Goal: Communication & Community: Share content

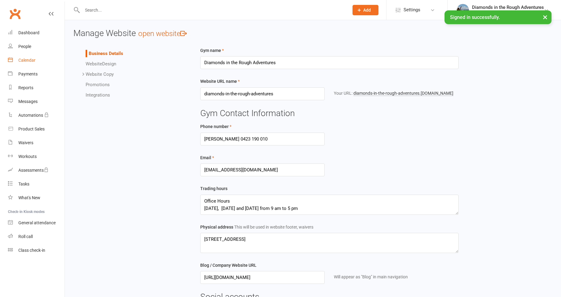
drag, startPoint x: 30, startPoint y: 60, endPoint x: 26, endPoint y: 60, distance: 4.3
click at [30, 60] on div "Calendar" at bounding box center [26, 60] width 17 height 5
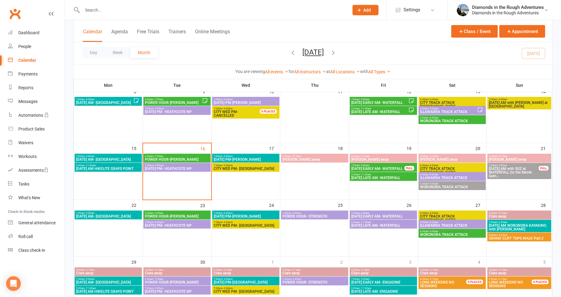
scroll to position [153, 0]
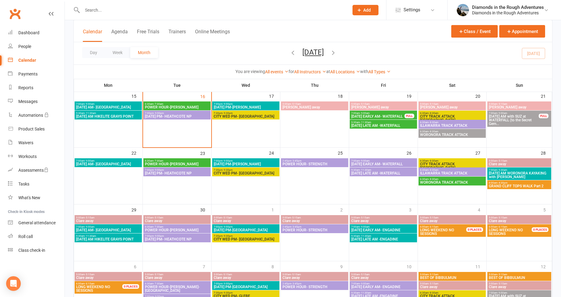
click at [330, 161] on span "2:45pm - 3:45pm" at bounding box center [314, 161] width 65 height 3
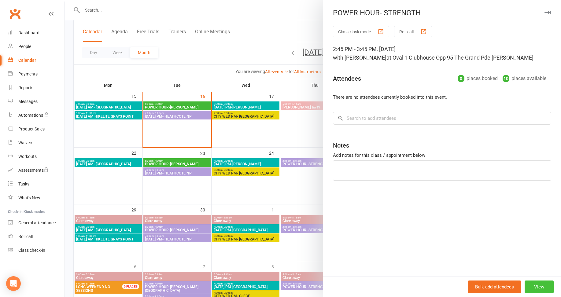
click at [535, 286] on button "View" at bounding box center [539, 287] width 29 height 13
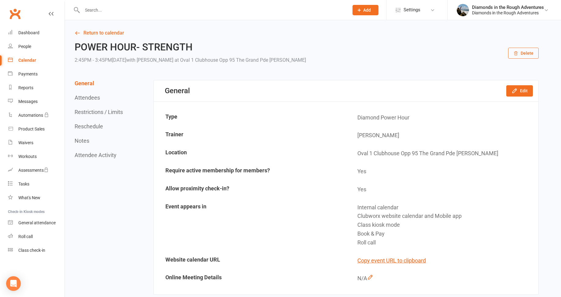
click at [516, 98] on div "General Edit" at bounding box center [346, 90] width 385 height 21
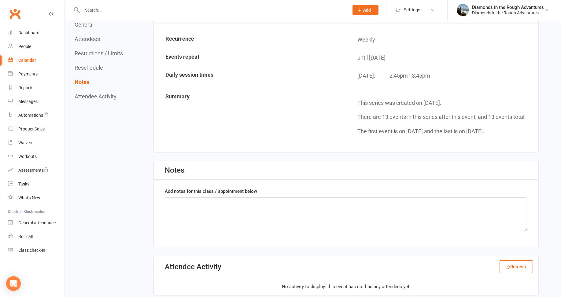
scroll to position [520, 0]
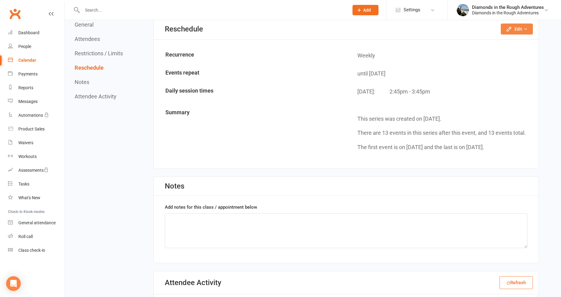
drag, startPoint x: 518, startPoint y: 26, endPoint x: 517, endPoint y: 29, distance: 3.1
click at [518, 26] on button "Edit" at bounding box center [517, 29] width 32 height 11
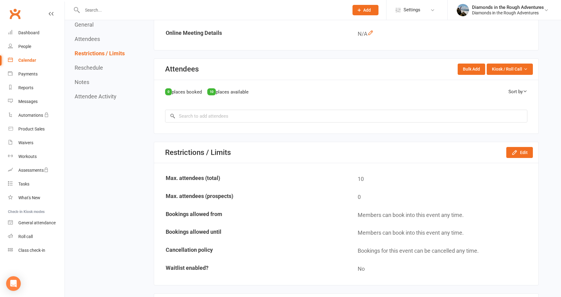
scroll to position [490, 0]
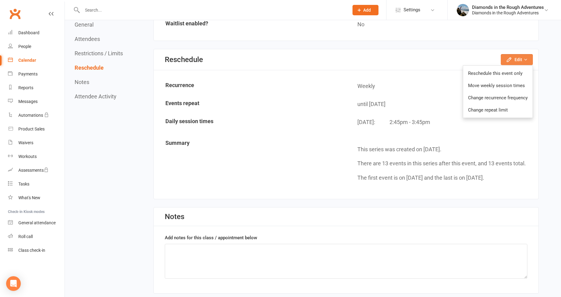
click at [519, 59] on button "Edit" at bounding box center [517, 59] width 32 height 11
click at [526, 58] on icon "button" at bounding box center [526, 60] width 4 height 4
click at [506, 85] on link "Move weekly session times" at bounding box center [498, 86] width 69 height 12
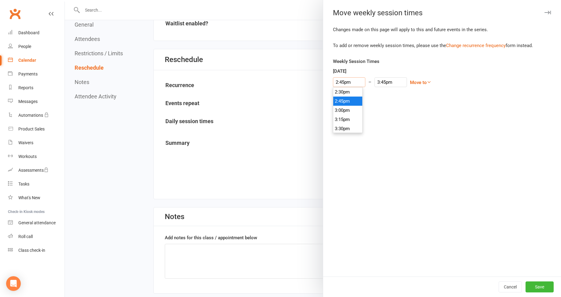
drag, startPoint x: 350, startPoint y: 80, endPoint x: 327, endPoint y: 80, distance: 23.6
click at [327, 80] on div "Changes made on this page will apply to this and future events in the series. T…" at bounding box center [442, 151] width 238 height 251
type input "6"
type input "7:00am"
type input "6.3"
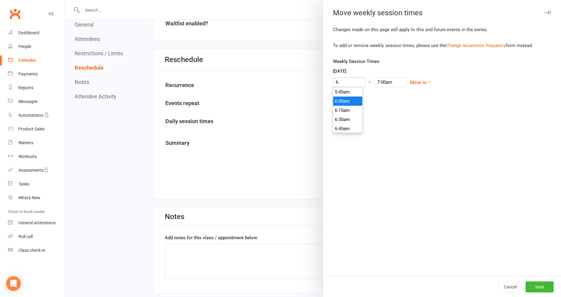
type input "4:00pm"
type input "6.30"
type input "7:30am"
type input "6:30am"
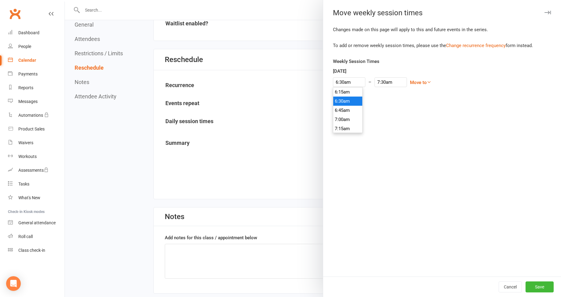
click at [342, 101] on li "6:30am" at bounding box center [347, 101] width 29 height 9
click at [535, 286] on button "Save" at bounding box center [540, 287] width 28 height 11
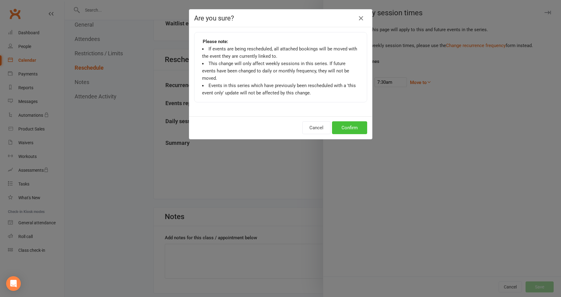
click at [350, 121] on button "Confirm" at bounding box center [349, 127] width 35 height 13
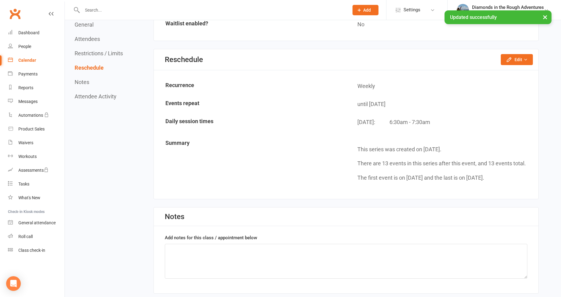
drag, startPoint x: 27, startPoint y: 59, endPoint x: 31, endPoint y: 60, distance: 4.3
click at [27, 59] on div "Calendar" at bounding box center [27, 60] width 18 height 5
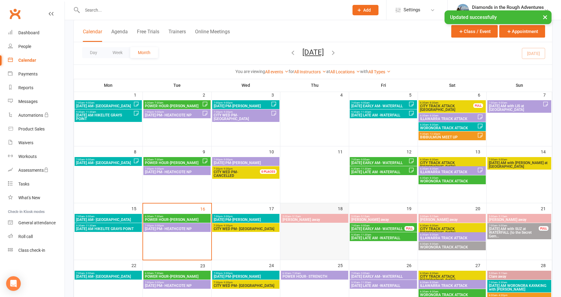
scroll to position [122, 0]
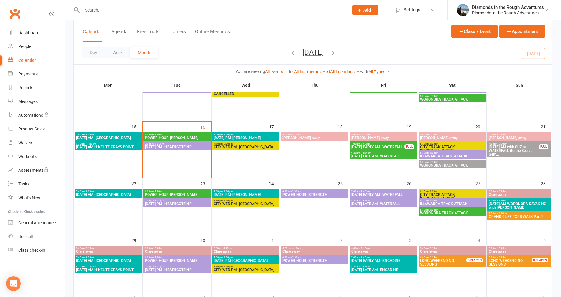
click at [320, 259] on span "POWER HOUR- STRENGTH" at bounding box center [314, 261] width 65 height 4
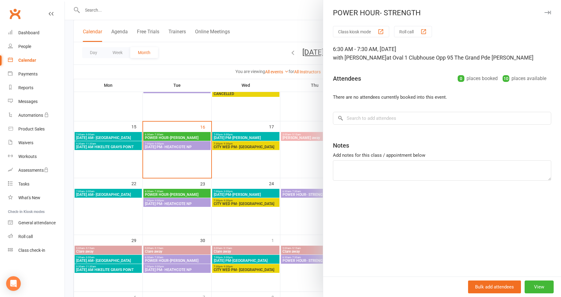
click at [188, 55] on div at bounding box center [313, 148] width 497 height 297
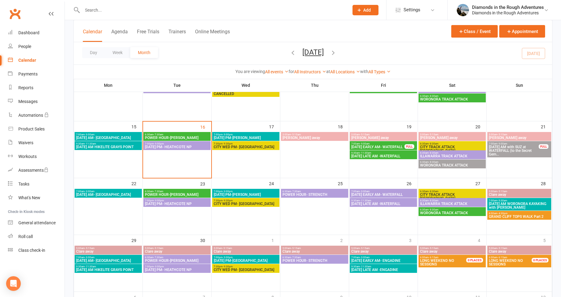
click at [528, 219] on span "GRAND CLIFF TOPS WALK Part 2" at bounding box center [519, 217] width 61 height 4
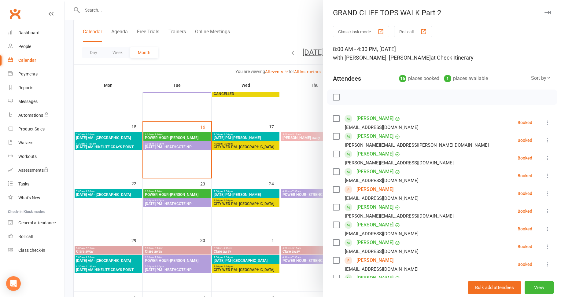
click at [367, 136] on link "Liza Arney" at bounding box center [375, 137] width 37 height 10
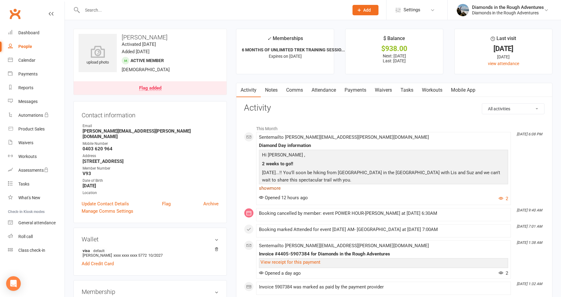
click at [274, 189] on link "show more" at bounding box center [383, 188] width 249 height 9
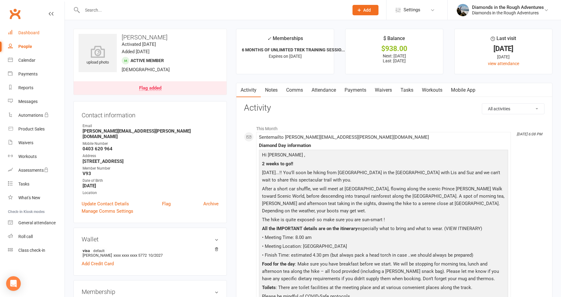
click at [32, 30] on link "Dashboard" at bounding box center [36, 33] width 57 height 14
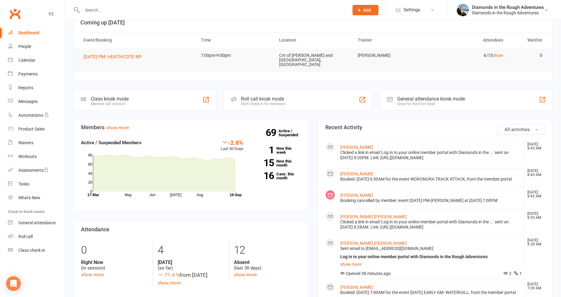
scroll to position [61, 0]
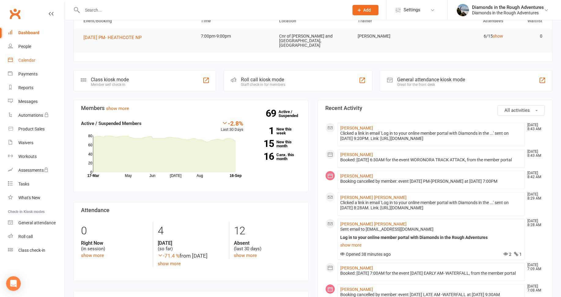
click at [24, 62] on div "Calendar" at bounding box center [26, 60] width 17 height 5
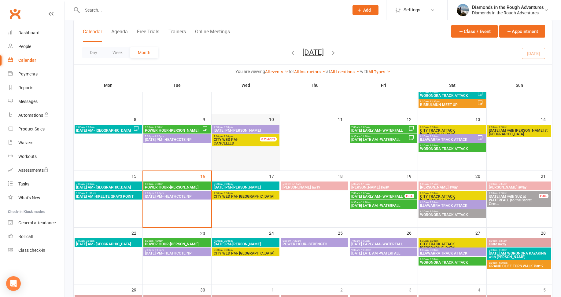
scroll to position [92, 0]
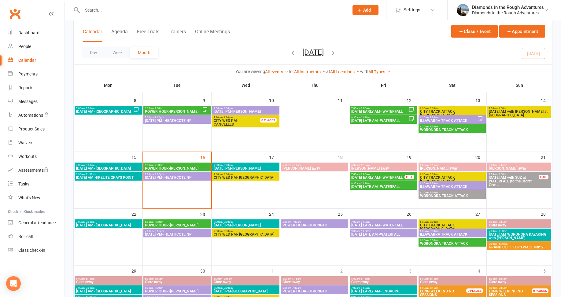
click at [183, 178] on span "[DATE] PM- HEATHCOTE NP" at bounding box center [177, 178] width 65 height 4
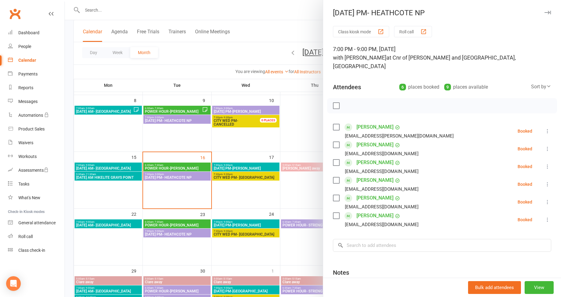
click at [254, 167] on div at bounding box center [313, 148] width 497 height 297
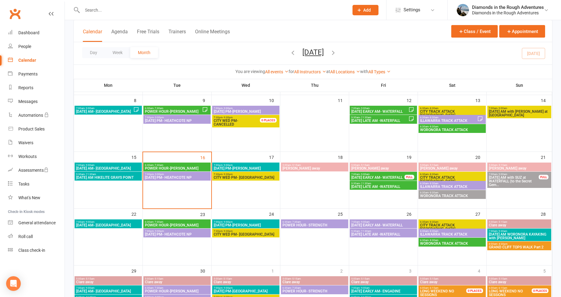
click at [253, 167] on span "[DATE] PM-[PERSON_NAME]" at bounding box center [246, 169] width 65 height 4
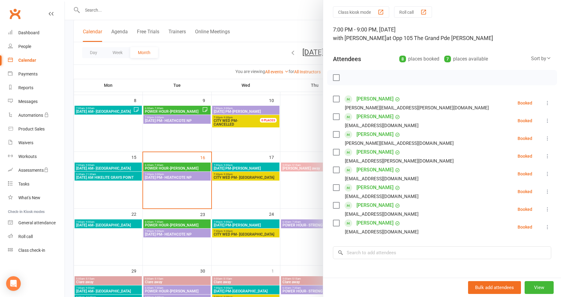
scroll to position [31, 0]
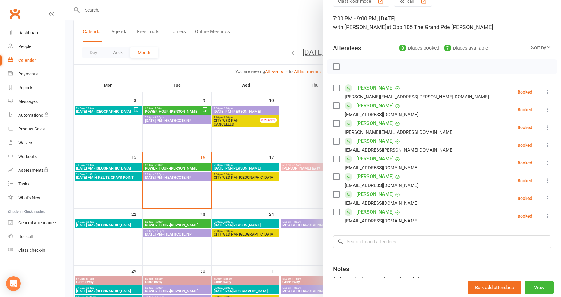
click at [261, 35] on div at bounding box center [313, 148] width 497 height 297
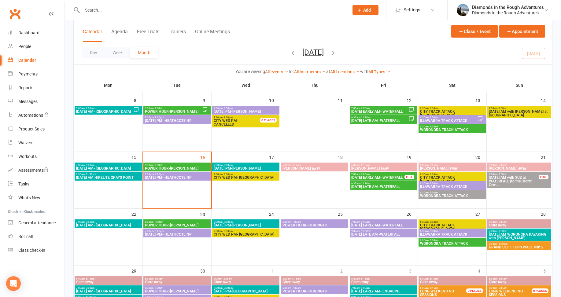
click at [386, 177] on span "[DATE] EARLY AM- WATERFALL" at bounding box center [378, 178] width 54 height 4
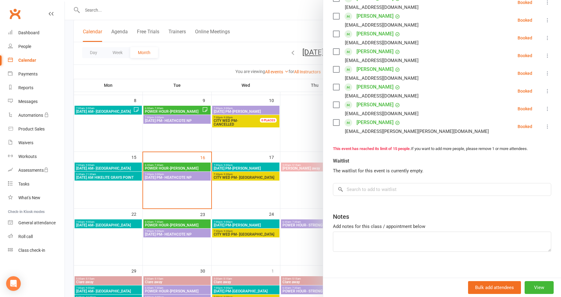
scroll to position [245, 0]
click at [303, 247] on div at bounding box center [313, 148] width 497 height 297
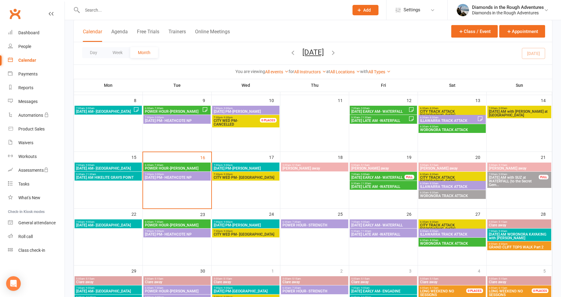
click at [386, 185] on span "[DATE] LATE AM -WATERFALL" at bounding box center [383, 187] width 65 height 4
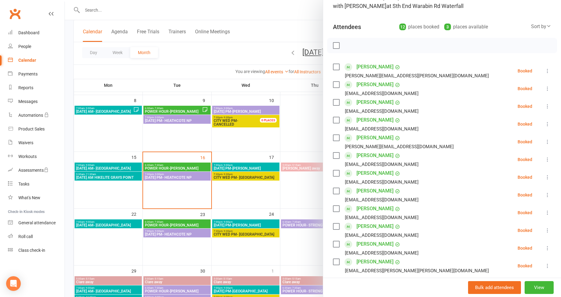
scroll to position [92, 0]
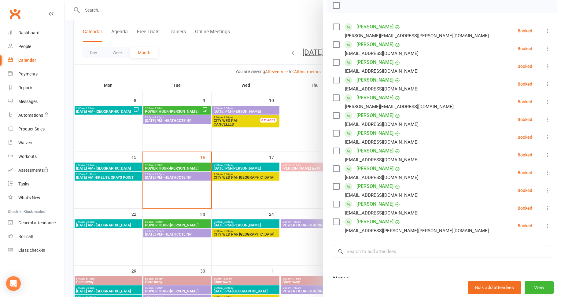
click at [305, 255] on div at bounding box center [313, 148] width 497 height 297
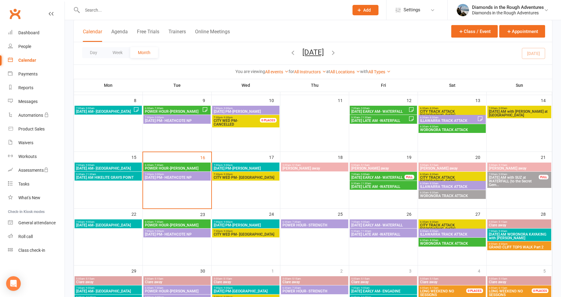
click at [449, 175] on span "6:30am - 8:30am" at bounding box center [452, 174] width 65 height 3
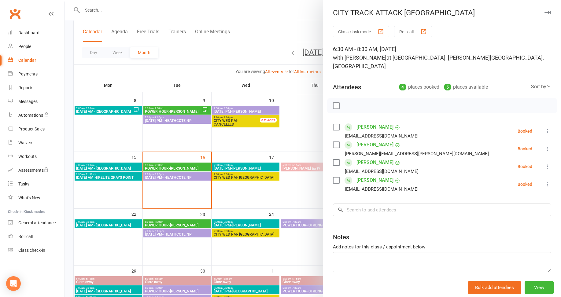
click at [301, 196] on div at bounding box center [313, 148] width 497 height 297
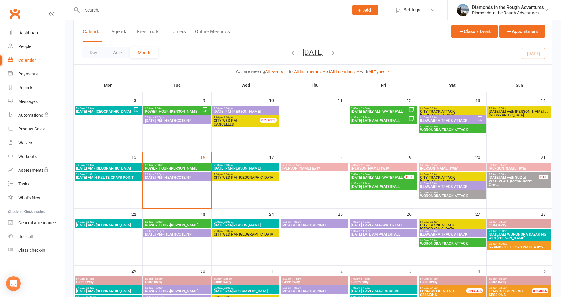
click at [449, 186] on span "ILLAWARRA TRACK ATTACK" at bounding box center [452, 187] width 65 height 4
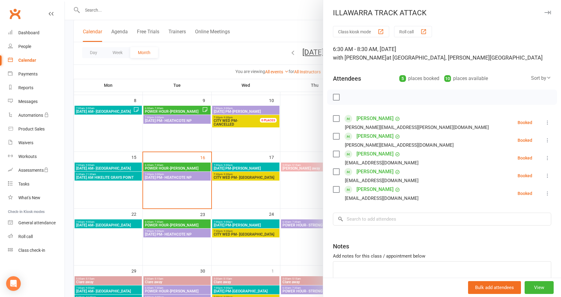
click at [301, 254] on div at bounding box center [313, 148] width 497 height 297
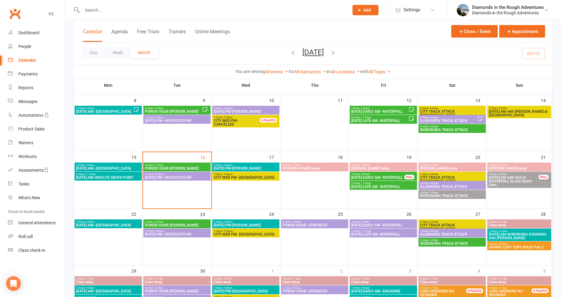
click at [450, 195] on span "WORONORA TRACK ATTACK" at bounding box center [452, 196] width 65 height 4
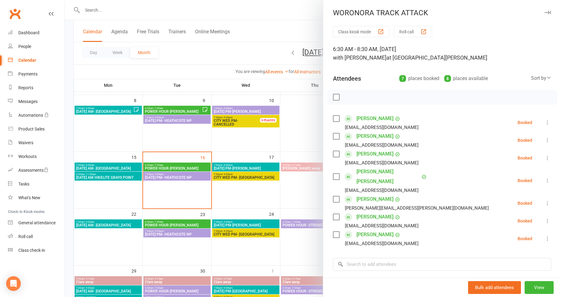
click at [303, 252] on div at bounding box center [313, 148] width 497 height 297
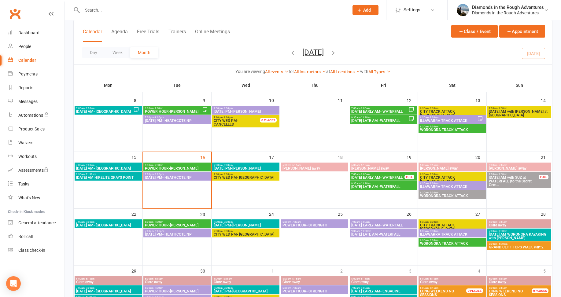
click at [519, 180] on span "[DATE] AM with SUZ at WATERFALL (to the Secret Gem..." at bounding box center [514, 181] width 50 height 11
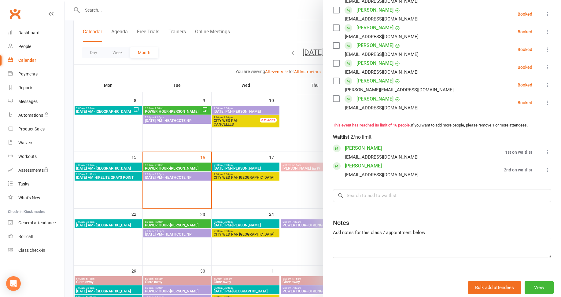
scroll to position [297, 0]
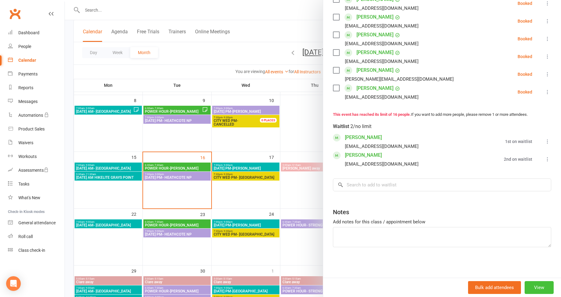
click at [530, 287] on button "View" at bounding box center [539, 287] width 29 height 13
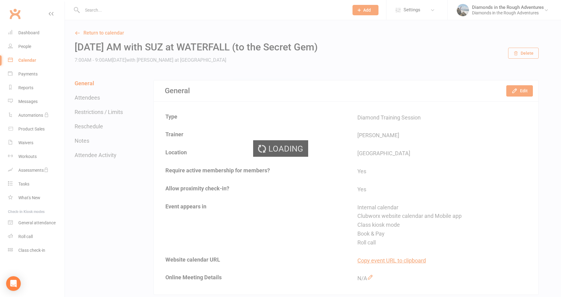
scroll to position [153, 0]
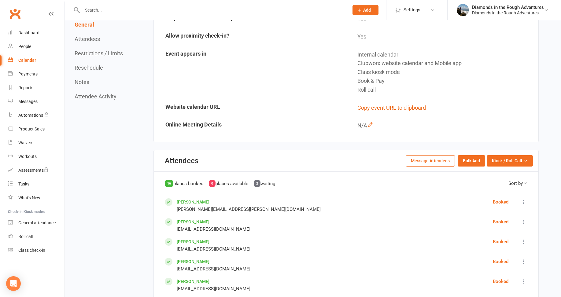
click at [427, 161] on button "Message Attendees" at bounding box center [430, 160] width 49 height 11
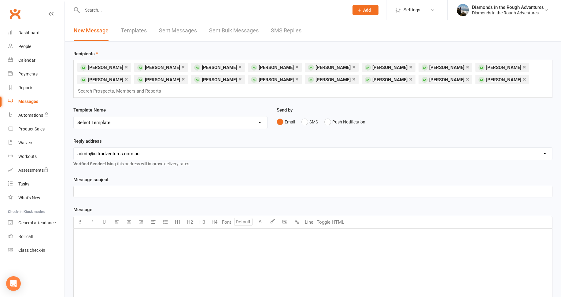
click at [105, 117] on select "Select Template [Email] Bring a Friend Member Email [Email] DIAMOND VIRTUAL TRA…" at bounding box center [171, 123] width 194 height 12
select select "4"
click at [74, 117] on select "Select Template [Email] Bring a Friend Member Email [Email] DIAMOND VIRTUAL TRA…" at bounding box center [171, 123] width 194 height 12
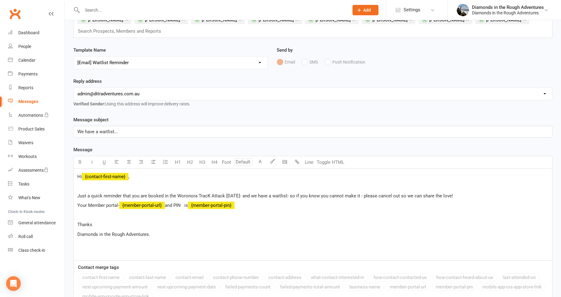
scroll to position [61, 0]
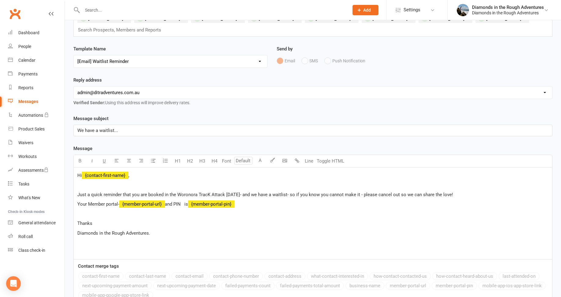
click at [114, 128] on span "We have a waitlist..." at bounding box center [97, 131] width 41 height 6
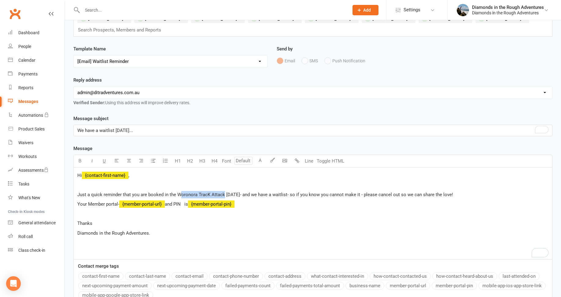
drag, startPoint x: 224, startPoint y: 184, endPoint x: 179, endPoint y: 185, distance: 45.0
click at [179, 192] on span "Just a quick reminder that you are booked in the Woronora TracK Attack this Sat…" at bounding box center [265, 195] width 376 height 6
click at [199, 192] on span "Just a quick reminder that you are booked in the Waterfall (secret gem) this Sa…" at bounding box center [264, 195] width 375 height 6
click at [214, 192] on span "Just a quick reminder that you are booked in the Waterfall (Secret gem) this Sa…" at bounding box center [264, 195] width 375 height 6
drag, startPoint x: 251, startPoint y: 184, endPoint x: 237, endPoint y: 184, distance: 13.8
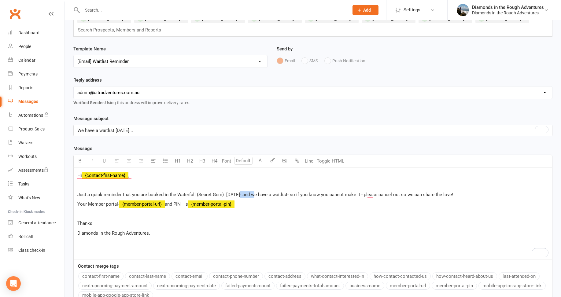
click at [237, 192] on span "Just a quick reminder that you are booked in the Waterfall (Secret Gem) this Sa…" at bounding box center [265, 195] width 376 height 6
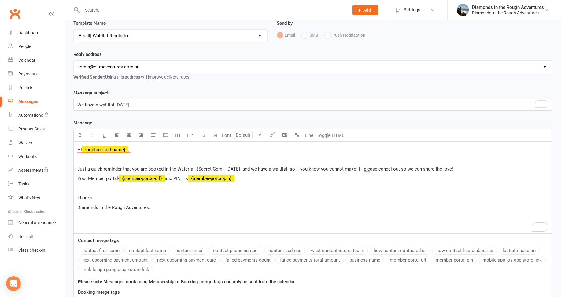
scroll to position [122, 0]
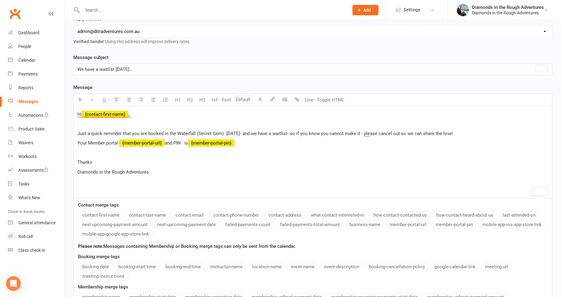
click at [87, 120] on p "To enrich screen reader interactions, please activate Accessibility in Grammarl…" at bounding box center [312, 123] width 471 height 7
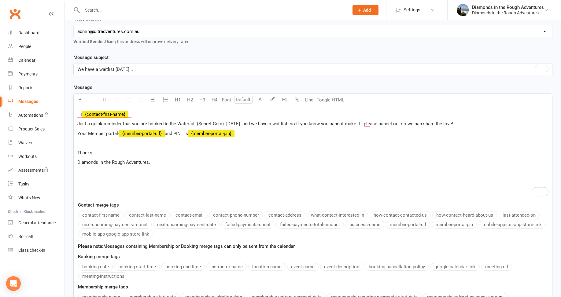
click at [225, 121] on span "Just a quick reminder that you are booked in the Waterfall (Secret Gem) this Su…" at bounding box center [265, 124] width 376 height 6
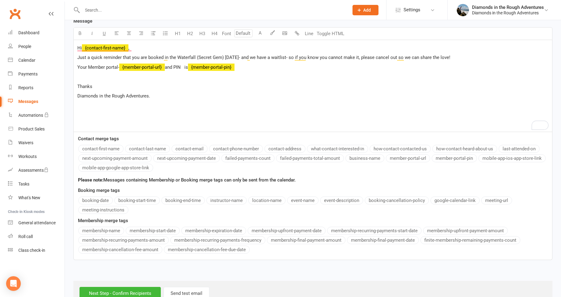
scroll to position [196, 0]
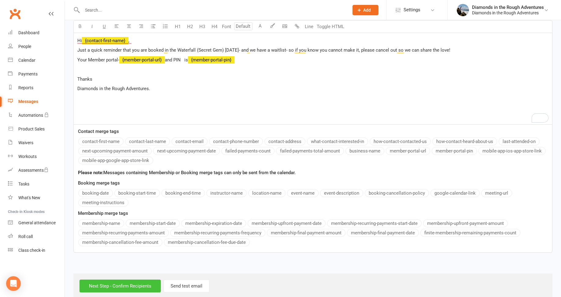
click at [114, 280] on input "Next Step - Confirm Recipients" at bounding box center [120, 286] width 81 height 13
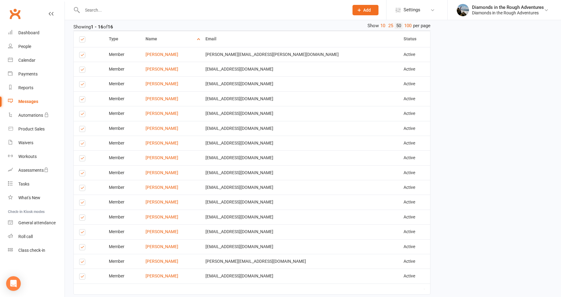
scroll to position [237, 0]
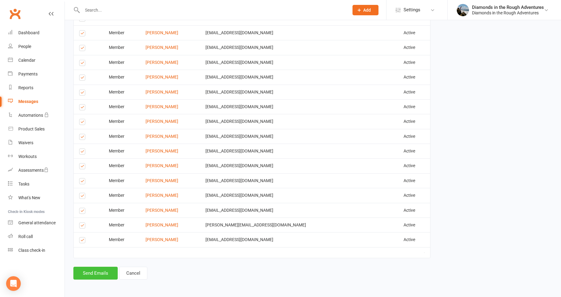
click at [94, 275] on button "Send Emails" at bounding box center [95, 273] width 44 height 13
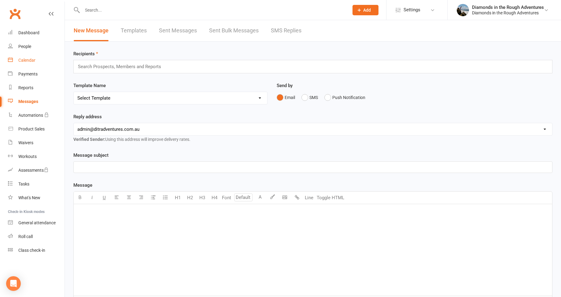
click at [29, 61] on div "Calendar" at bounding box center [26, 60] width 17 height 5
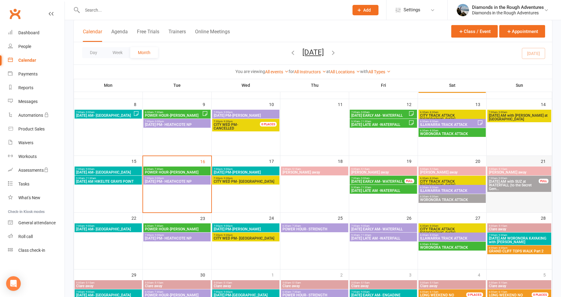
scroll to position [92, 0]
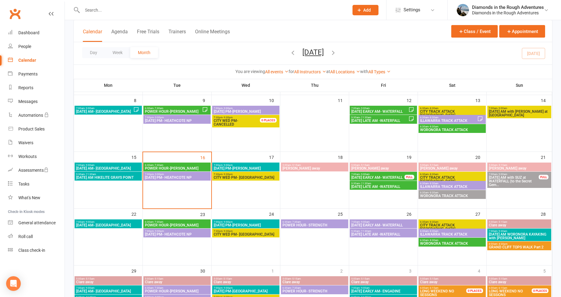
click at [507, 183] on span "[DATE] AM with SUZ at WATERFALL (to the Secret Gem..." at bounding box center [514, 181] width 50 height 11
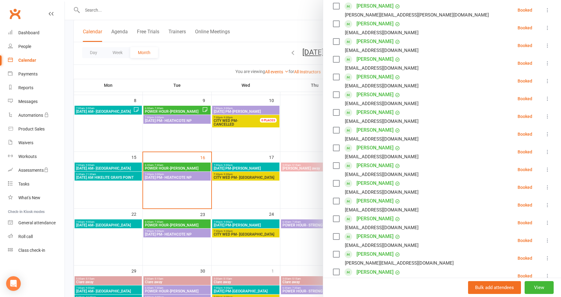
scroll to position [153, 0]
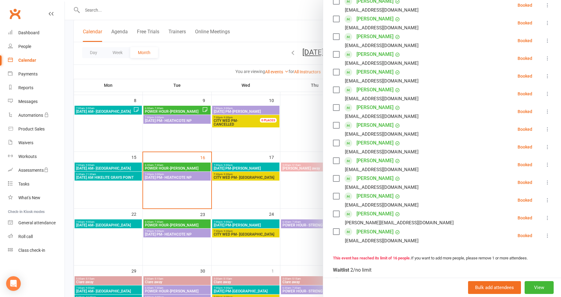
click at [221, 51] on div at bounding box center [313, 148] width 497 height 297
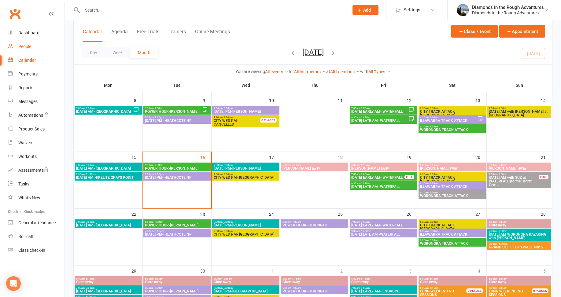
click at [26, 45] on div "People" at bounding box center [24, 46] width 13 height 5
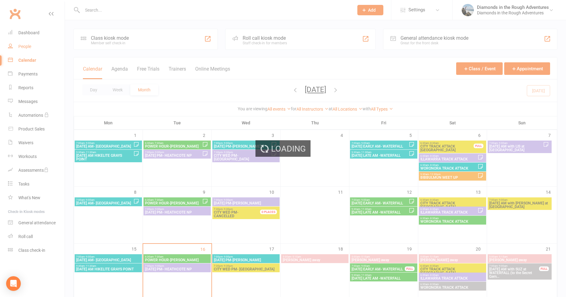
select select "100"
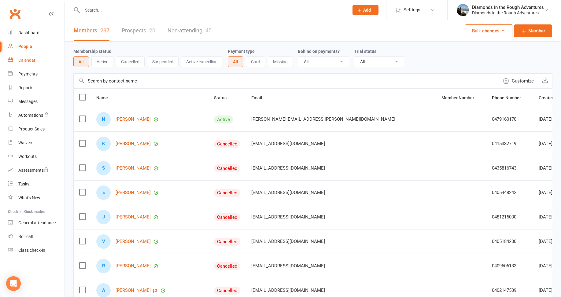
click at [29, 60] on div "Calendar" at bounding box center [26, 60] width 17 height 5
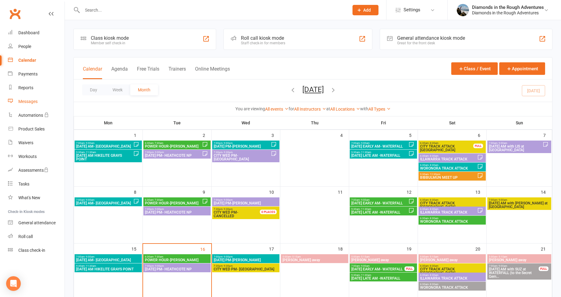
click at [30, 102] on div "Messages" at bounding box center [27, 101] width 19 height 5
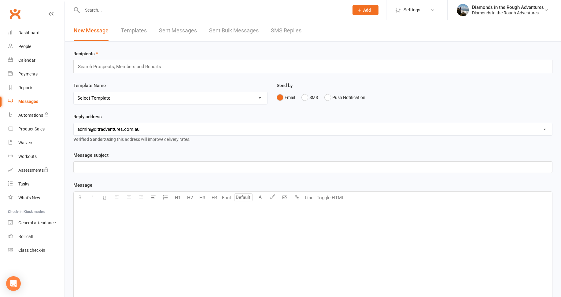
click at [140, 31] on link "Templates" at bounding box center [134, 30] width 26 height 21
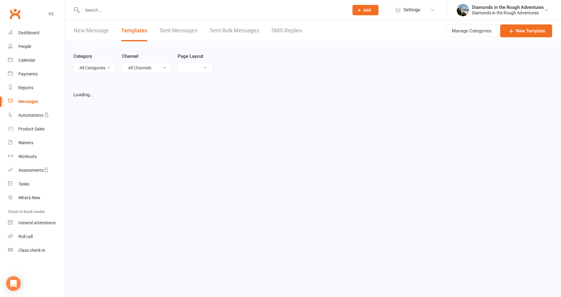
select select "list"
select select "100"
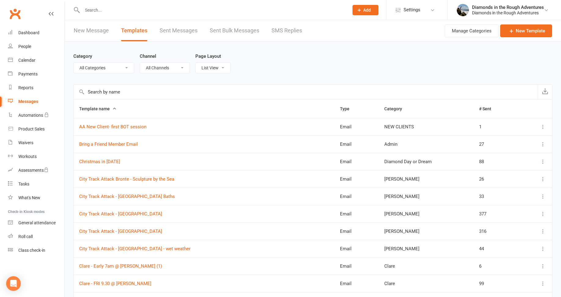
click at [101, 66] on select "All Categories (No category) Admin Clare Diamond Day or Dream General Jacq Jo K…" at bounding box center [104, 68] width 60 height 10
click at [74, 63] on select "All Categories (No category) Admin Clare Diamond Day or Dream General Jacq Jo K…" at bounding box center [104, 68] width 60 height 10
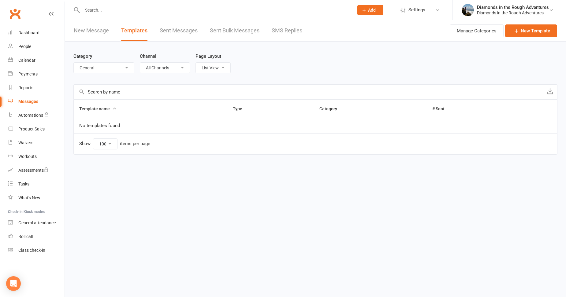
click at [94, 67] on select "All Categories (No category) Admin Clare Diamond Day or Dream General Jacq Jo K…" at bounding box center [104, 68] width 60 height 10
select select "5996"
click at [74, 63] on select "All Categories (No category) Admin Clare Diamond Day or Dream General Jacq Jo K…" at bounding box center [104, 68] width 60 height 10
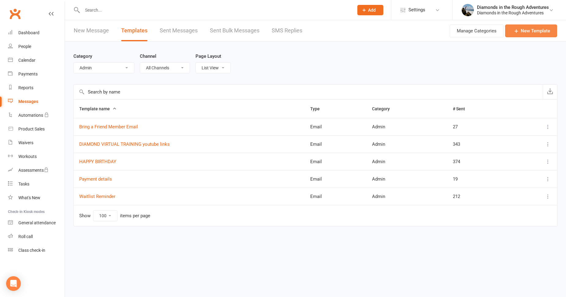
click at [528, 30] on link "New Template" at bounding box center [531, 30] width 52 height 13
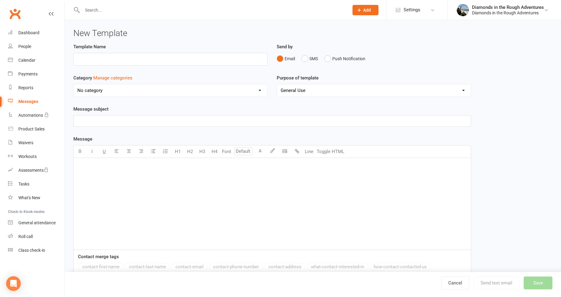
click at [97, 59] on input "text" at bounding box center [170, 59] width 194 height 13
drag, startPoint x: 84, startPoint y: 57, endPoint x: 76, endPoint y: 58, distance: 8.0
click at [76, 58] on input "ITS STRENGTH THURSDAY" at bounding box center [170, 59] width 194 height 13
type input "STRENGTH [DATE]"
click at [92, 122] on p "﻿" at bounding box center [272, 120] width 390 height 7
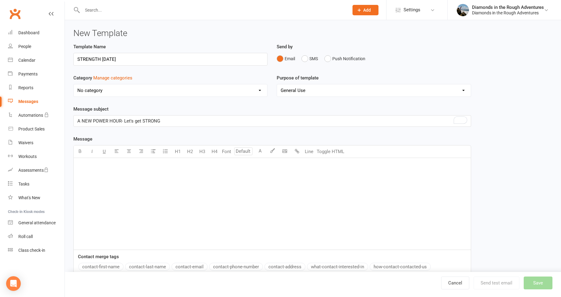
click at [90, 170] on div "﻿" at bounding box center [272, 204] width 397 height 92
click at [131, 166] on p "Yay- it's finally happening" at bounding box center [272, 165] width 390 height 7
drag, startPoint x: 133, startPoint y: 166, endPoint x: 77, endPoint y: 163, distance: 56.1
click at [77, 163] on div "Yay- it's finally happening" at bounding box center [272, 204] width 397 height 92
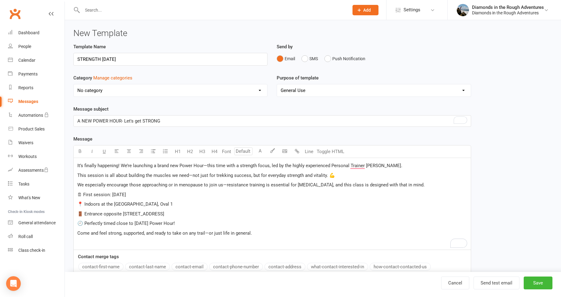
click at [93, 118] on span "A NEW POWER HOUR- Let's get STRONG" at bounding box center [118, 121] width 83 height 6
click at [122, 165] on span "It’s finally happening! We’re launching a brand new Power Hour—this time with a…" at bounding box center [225, 166] width 297 height 6
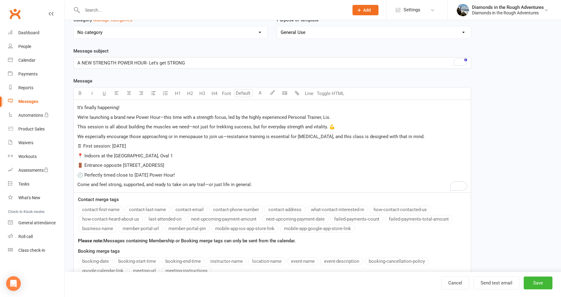
scroll to position [61, 0]
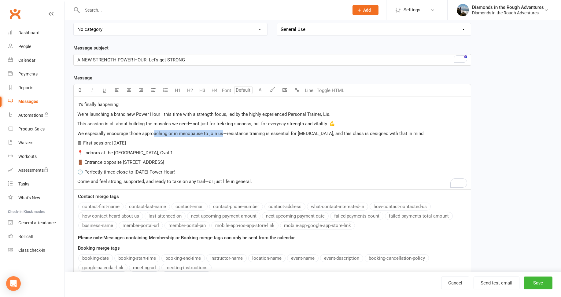
drag, startPoint x: 222, startPoint y: 134, endPoint x: 153, endPoint y: 135, distance: 68.8
click at [153, 135] on span "We especially encourage those approaching or in menopause to join us—resistance…" at bounding box center [251, 134] width 348 height 6
click at [213, 149] on div "It’s finally happening! We’re launching a brand new Power Hour—this time with a…" at bounding box center [272, 143] width 397 height 93
click at [146, 144] on p "🗓 First session: Next Thursday" at bounding box center [272, 143] width 390 height 7
click at [140, 142] on span "🗓 First session: Next Thursday September 25" at bounding box center [108, 143] width 62 height 6
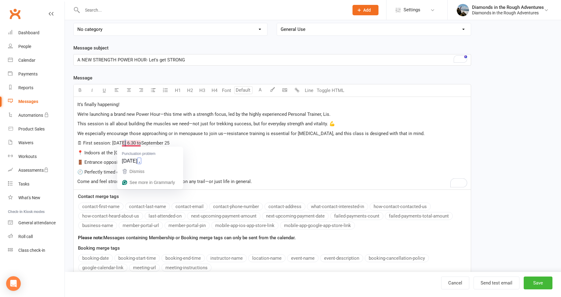
click at [123, 142] on span "🗓 First session: Next Thursday 6.30 toSeptember 25" at bounding box center [123, 143] width 92 height 6
click at [146, 142] on span "🗓 First session: Thursday 6.30 toSeptember 25" at bounding box center [123, 143] width 92 height 6
click at [131, 142] on span "🗓 First session: Thursday 6.30 to 7.30 am September 25" at bounding box center [125, 143] width 96 height 6
click at [225, 143] on p "🗓 First session: Thursday, Septmber 25 6.30 to 7.30 am September 25" at bounding box center [272, 143] width 390 height 7
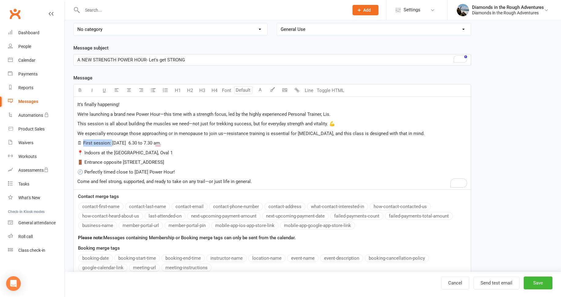
drag, startPoint x: 111, startPoint y: 142, endPoint x: 83, endPoint y: 143, distance: 28.8
click at [83, 143] on span "🗓 First session: Thursday, September 25 6.30 to 7.30 am." at bounding box center [119, 143] width 84 height 6
click at [83, 141] on span "🗓 Thursday, September 25 6.30 to 7.30 am." at bounding box center [104, 143] width 55 height 6
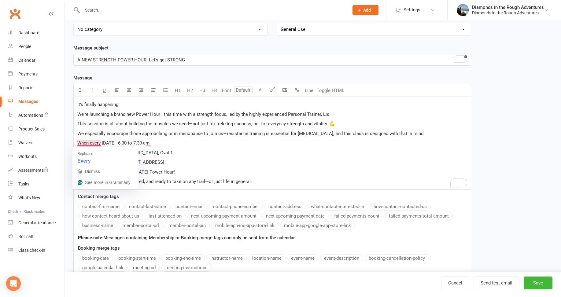
click at [89, 143] on span "When every Thursday, September 25 6.30 to 7.30 am." at bounding box center [113, 143] width 73 height 6
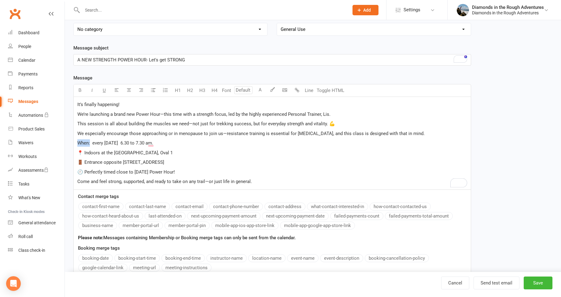
drag, startPoint x: 88, startPoint y: 143, endPoint x: 75, endPoint y: 144, distance: 12.6
click at [75, 144] on div "It’s finally happening! We’re launching a brand new Power Hour—this time with a…" at bounding box center [272, 143] width 397 height 93
click at [78, 89] on icon "button" at bounding box center [80, 90] width 5 height 5
click at [95, 140] on p "When: every Thursday, September 25 6.30 to 7.30 am." at bounding box center [272, 143] width 390 height 7
click at [151, 142] on span "Every Thursday, September 25 6.30 to 7.30 am." at bounding box center [120, 143] width 61 height 6
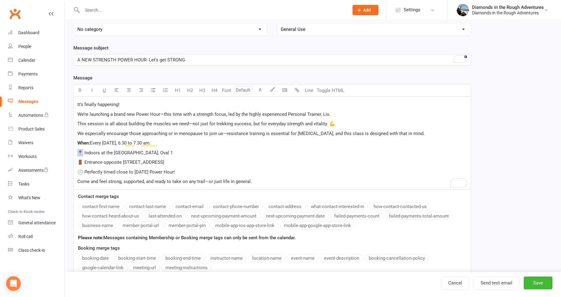
drag, startPoint x: 82, startPoint y: 152, endPoint x: 75, endPoint y: 153, distance: 6.5
click at [75, 153] on div "It’s finally happening! We’re launching a brand new Power Hour—this time with a…" at bounding box center [272, 143] width 397 height 93
drag, startPoint x: 91, startPoint y: 152, endPoint x: 77, endPoint y: 152, distance: 13.8
click at [77, 152] on div "It’s finally happening! We’re launching a brand new Power Hour—this time with a…" at bounding box center [272, 143] width 397 height 93
click at [80, 89] on icon "button" at bounding box center [80, 90] width 5 height 5
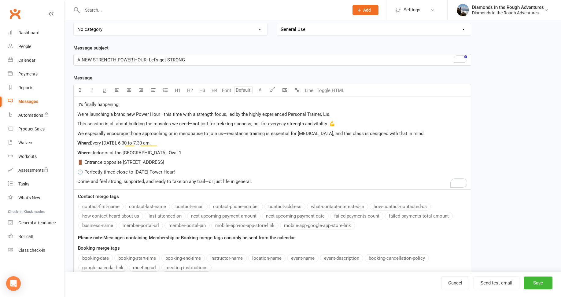
click at [83, 162] on span "🚪 Entrance opposite 95 The Grand Parade, Sutherland" at bounding box center [120, 163] width 87 height 6
click at [198, 162] on p "🚪 (Entrance opposite 95 The Grand Parade, Sutherland" at bounding box center [272, 162] width 390 height 7
click at [187, 152] on p "Where : Indoors at the Footie Clubhouse, Oval 1" at bounding box center [272, 152] width 390 height 7
drag, startPoint x: 196, startPoint y: 164, endPoint x: 83, endPoint y: 163, distance: 112.6
click at [83, 163] on p "🚪 (Entrance opposite 95 The Grand Parade, Sutherland)" at bounding box center [272, 162] width 390 height 7
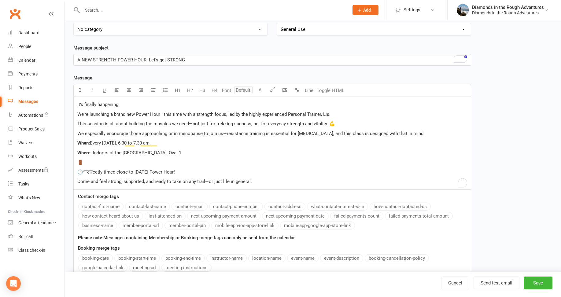
click at [182, 154] on p "Where : Indoors at the Footie Clubhouse, Oval 1" at bounding box center [272, 152] width 390 height 7
click at [136, 152] on span ": Indoors at the Footie Clubhouse, Oval 1 (Entrance opposite 95 The Grand Parad…" at bounding box center [194, 153] width 207 height 6
click at [146, 153] on span ": Indoors at the Clubhouse, Oval 1 (Entrance opposite 95 The Grand Parade, Suth…" at bounding box center [215, 153] width 248 height 6
click at [84, 161] on p "🚪" at bounding box center [272, 162] width 390 height 7
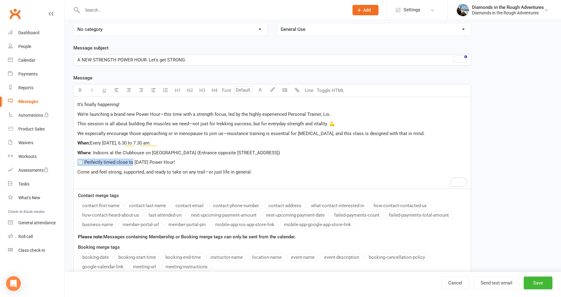
drag, startPoint x: 133, startPoint y: 162, endPoint x: 75, endPoint y: 162, distance: 57.8
click at [75, 162] on div "It’s finally happening! We’re launching a brand new Power Hour—this time with a…" at bounding box center [272, 143] width 397 height 92
drag, startPoint x: 161, startPoint y: 114, endPoint x: 138, endPoint y: 115, distance: 23.0
click at [138, 115] on span "We’re launching a brand new Power Hour—this time with a strength focus, led by …" at bounding box center [203, 115] width 253 height 6
click at [79, 88] on icon "button" at bounding box center [80, 90] width 5 height 5
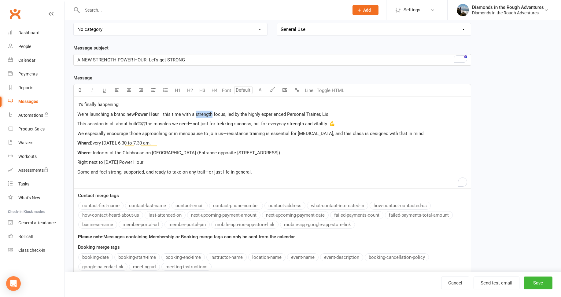
drag, startPoint x: 214, startPoint y: 114, endPoint x: 197, endPoint y: 114, distance: 17.4
click at [197, 114] on span "—this time with a strength focus, led by the highly experienced Personal Traine…" at bounding box center [244, 115] width 170 height 6
click at [79, 88] on icon "button" at bounding box center [80, 90] width 5 height 5
click at [401, 165] on p "Right next to [DATE] Power Hour!" at bounding box center [272, 162] width 390 height 7
click at [192, 124] on span "This session is all about building the muscles we need—not just for trekking su…" at bounding box center [206, 124] width 258 height 6
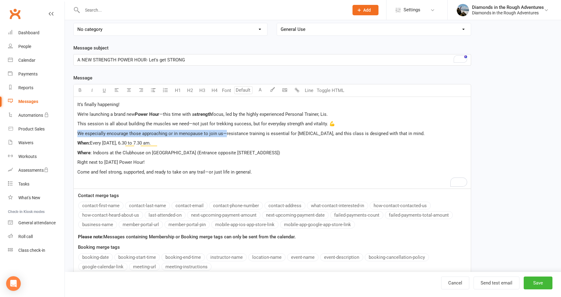
drag, startPoint x: 225, startPoint y: 133, endPoint x: 77, endPoint y: 133, distance: 147.8
click at [77, 133] on div "It’s finally happening! We’re launching a brand new Power Hour —this time with …" at bounding box center [272, 143] width 397 height 92
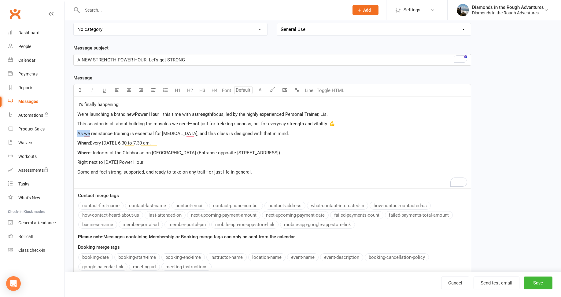
drag, startPoint x: 90, startPoint y: 132, endPoint x: 77, endPoint y: 134, distance: 12.9
click at [77, 134] on div "It’s finally happening! We’re launching a brand new Power Hour —this time with …" at bounding box center [272, 143] width 397 height 92
click at [178, 144] on p "When: Every Thursday, 6.30 to 7.30 am." at bounding box center [272, 143] width 390 height 7
click at [223, 143] on p "When: Every Thursday, 6.30 to 7.30 am. (First session September 25" at bounding box center [272, 143] width 390 height 7
click at [254, 171] on p "Come and feel strong, supported, and ready to take on any trail—or just life in…" at bounding box center [272, 172] width 390 height 7
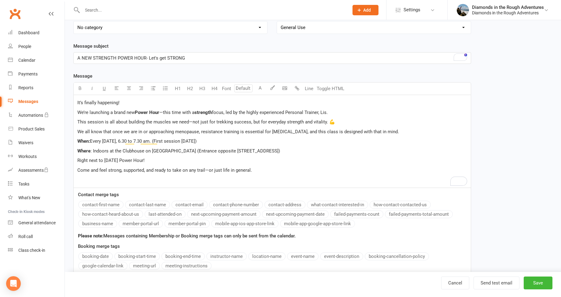
scroll to position [59, 0]
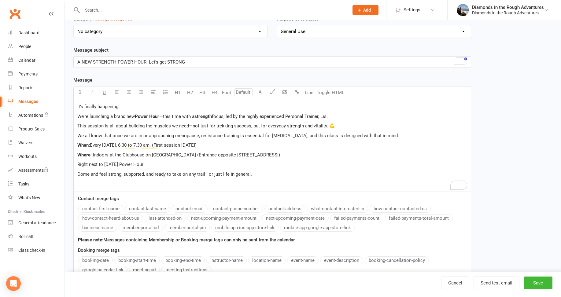
click at [188, 145] on span "Every Thursday, 6.30 to 7.30 am. (First session September 25)" at bounding box center [143, 146] width 107 height 6
drag, startPoint x: 201, startPoint y: 144, endPoint x: 152, endPoint y: 130, distance: 51.1
click at [161, 147] on span "Every Thursday, 6.30 to 7.30 am. (First session FREE on September 25)" at bounding box center [152, 146] width 125 height 6
click at [79, 91] on icon "button" at bounding box center [80, 92] width 5 height 5
click at [311, 166] on p "Right next to [DATE] Power Hour!" at bounding box center [272, 164] width 390 height 7
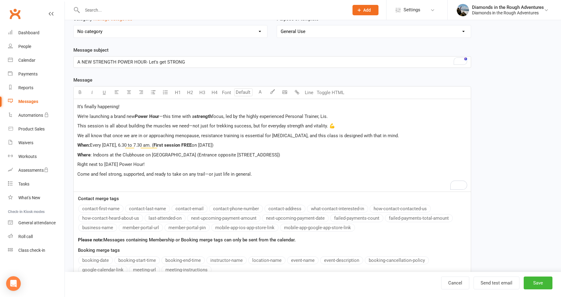
click at [261, 177] on p "Come and feel strong, supported, and ready to take on any trail—or just life in…" at bounding box center [272, 174] width 390 height 7
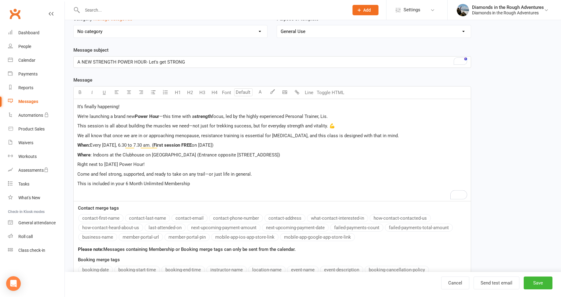
click at [252, 174] on p "Come and feel strong, supported, and ready to take on any trail—or just life in…" at bounding box center [272, 174] width 390 height 7
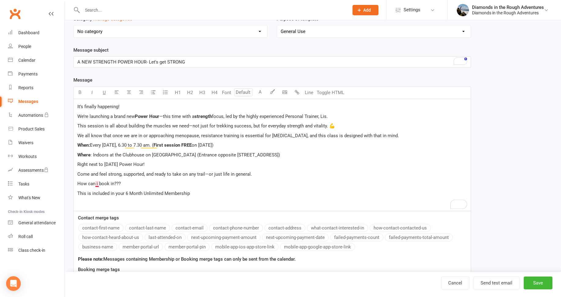
click at [97, 183] on span "How can i book in???" at bounding box center [98, 184] width 43 height 6
drag, startPoint x: 131, startPoint y: 184, endPoint x: 73, endPoint y: 181, distance: 58.2
click at [73, 181] on div "Template Name STRENGTH THURSDAY Send by Email SMS Push Notification Category Ma…" at bounding box center [272, 166] width 407 height 364
click at [78, 93] on icon "button" at bounding box center [80, 92] width 5 height 5
click at [120, 184] on span "How can you book in???" at bounding box center [101, 184] width 49 height 6
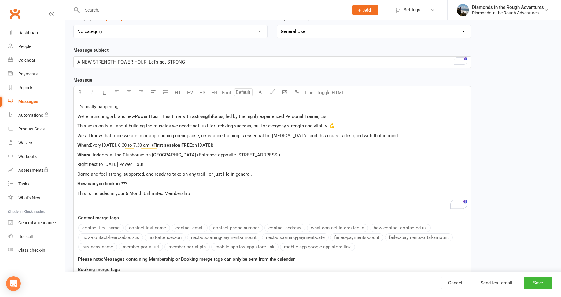
click at [217, 195] on p "This is included in your 6 Month Unlimited Membership" at bounding box center [272, 193] width 390 height 7
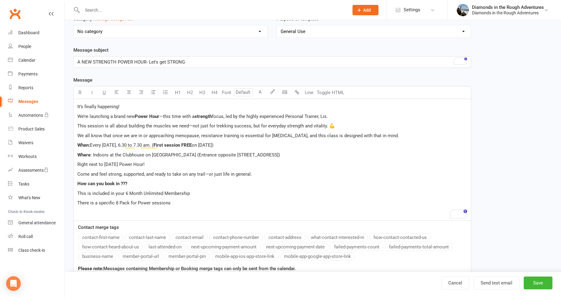
click at [151, 203] on span "There is a specific 8 Pack for Power sessions" at bounding box center [123, 203] width 93 height 6
click at [180, 203] on span "There is a specific 8 Pack for Power Hour sessions" at bounding box center [129, 203] width 105 height 6
click at [77, 193] on span "This is included in your 6 Month Unlimited Membership" at bounding box center [133, 194] width 113 height 6
click at [152, 92] on icon "button" at bounding box center [153, 92] width 5 height 5
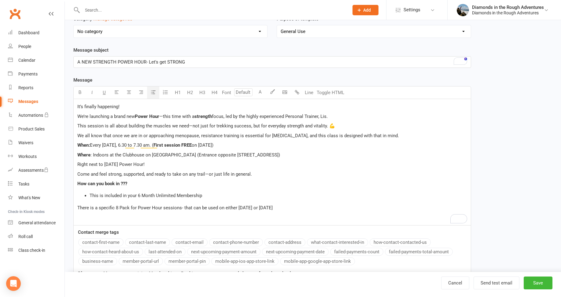
click at [77, 207] on div "It’s finally happening! We’re launching a brand new Power Hour —this time with …" at bounding box center [272, 162] width 397 height 127
click at [152, 92] on icon "button" at bounding box center [153, 92] width 5 height 5
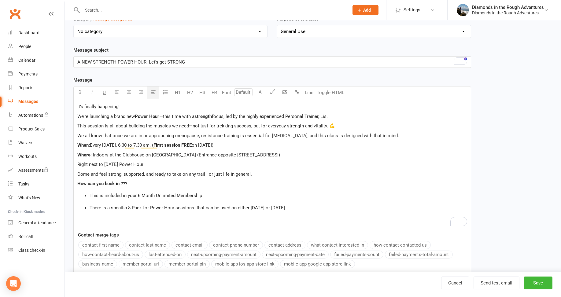
click at [293, 207] on li "There is a specific 8 Pack for Power Hour sessions- that can be used on either …" at bounding box center [279, 207] width 378 height 7
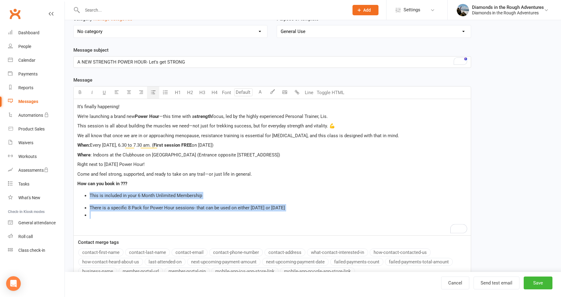
drag, startPoint x: 98, startPoint y: 220, endPoint x: 79, endPoint y: 191, distance: 34.8
click at [79, 191] on div "It’s finally happening! We’re launching a brand new Power Hour —this time with …" at bounding box center [272, 167] width 397 height 136
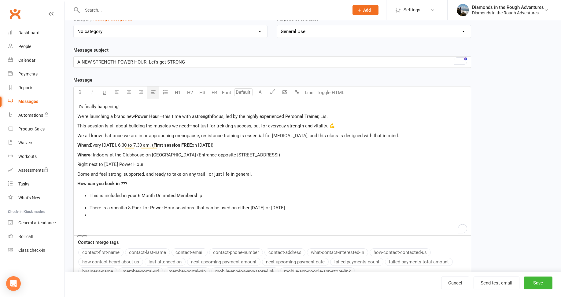
click at [152, 92] on icon "button" at bounding box center [153, 92] width 5 height 5
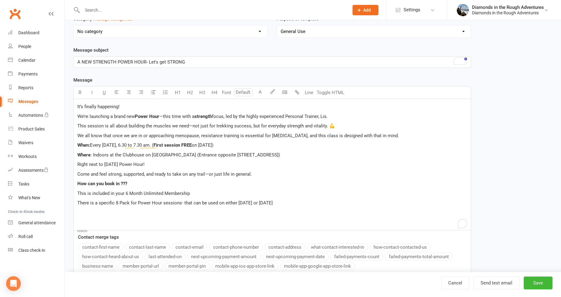
click at [85, 213] on p "﻿" at bounding box center [272, 212] width 390 height 7
click at [184, 212] on p "The NEW 3-month Trek Essential is perfect for this" at bounding box center [272, 212] width 390 height 7
click at [326, 212] on span "The NEW 3-month Trek Essential is perfect for this- for a recurring payment eac…" at bounding box center [240, 213] width 326 height 6
click at [143, 214] on span "The NEW 3-month Trek Essential is perfect for this- for a recurring payment eac…" at bounding box center [240, 213] width 326 height 6
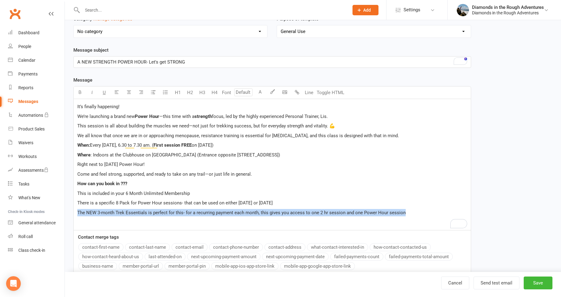
drag, startPoint x: 406, startPoint y: 213, endPoint x: 73, endPoint y: 212, distance: 333.2
click at [73, 212] on div "Template Name STRENGTH [DATE] Send by Email SMS Push Notification Category Mana…" at bounding box center [272, 175] width 407 height 383
copy span "The NEW 3-month Trek Essentials is perfect for this- for a recurring payment ea…"
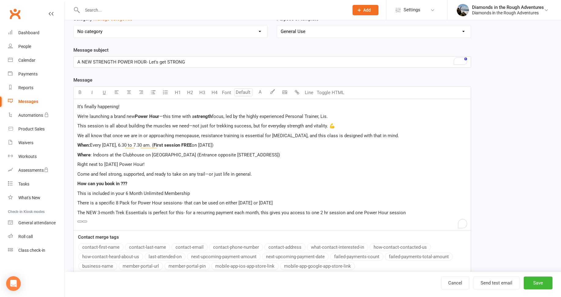
click at [133, 186] on p "How can you book in ???" at bounding box center [272, 183] width 390 height 7
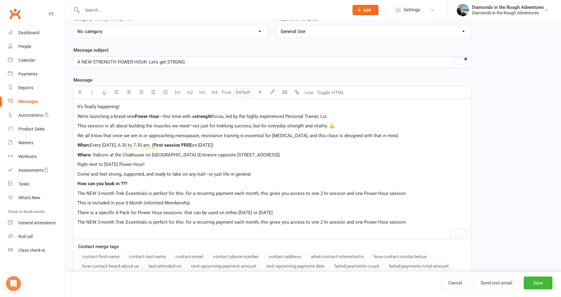
click at [78, 202] on span "This is included in your 6 Month Unlimited Membership" at bounding box center [133, 203] width 113 height 6
drag, startPoint x: 93, startPoint y: 213, endPoint x: 77, endPoint y: 209, distance: 16.9
click at [76, 212] on div "It’s finally happening! We’re launching a brand new Power Hour —this time with …" at bounding box center [272, 169] width 397 height 141
click at [276, 214] on p "Buy the specific 8 Pack for Power Hour sessions- that can be used on either [DA…" at bounding box center [272, 212] width 390 height 7
click at [29, 58] on div "Calendar" at bounding box center [26, 60] width 17 height 5
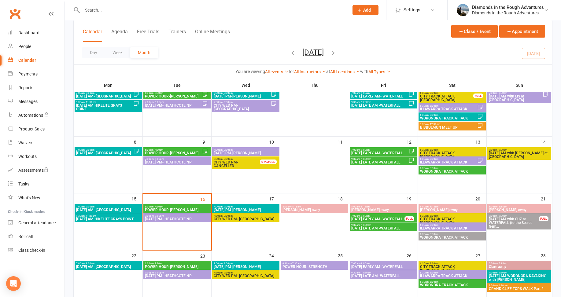
scroll to position [61, 0]
